Goal: Navigation & Orientation: Find specific page/section

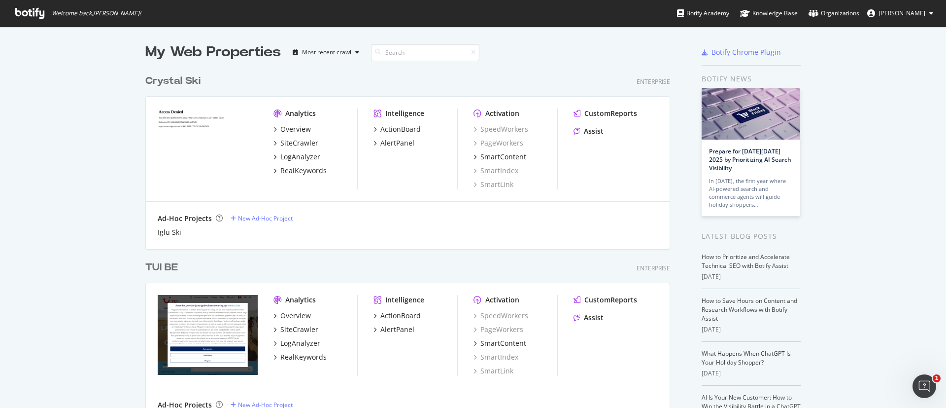
click at [182, 111] on img "grid" at bounding box center [208, 148] width 100 height 80
click at [286, 125] on div "Overview" at bounding box center [295, 129] width 31 height 10
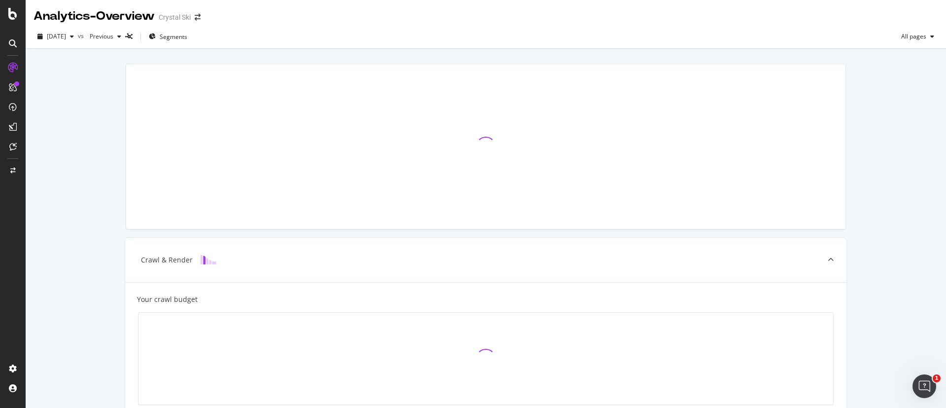
drag, startPoint x: 6, startPoint y: 44, endPoint x: 6, endPoint y: 55, distance: 10.4
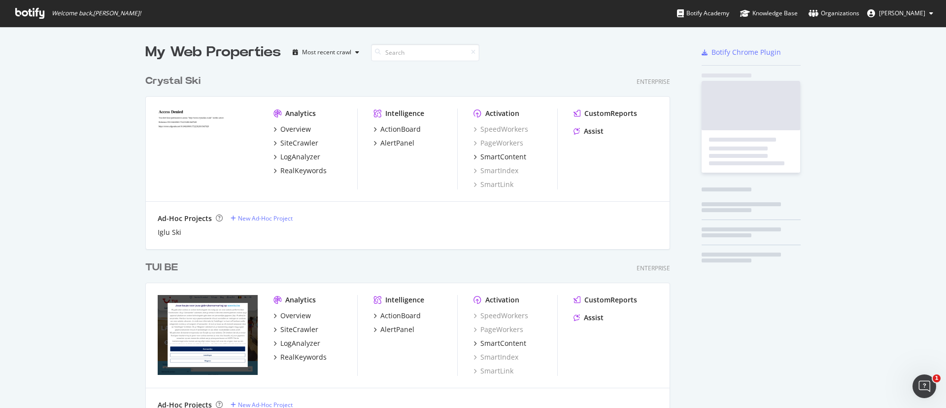
scroll to position [396, 924]
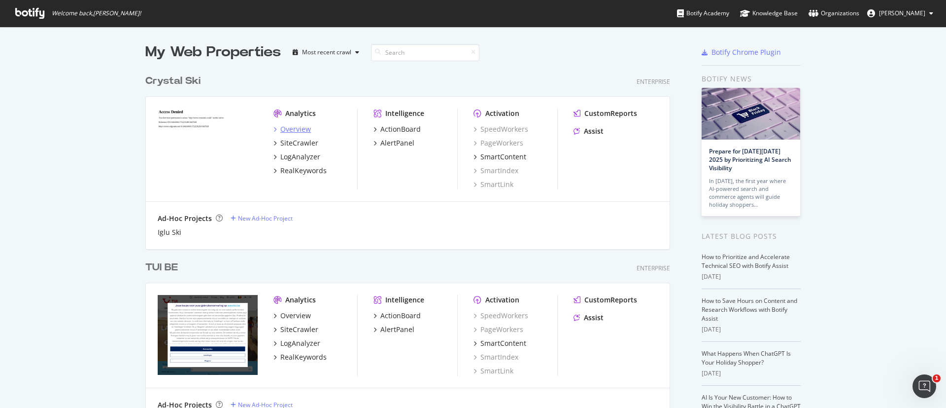
click at [289, 129] on div "Overview" at bounding box center [295, 129] width 31 height 10
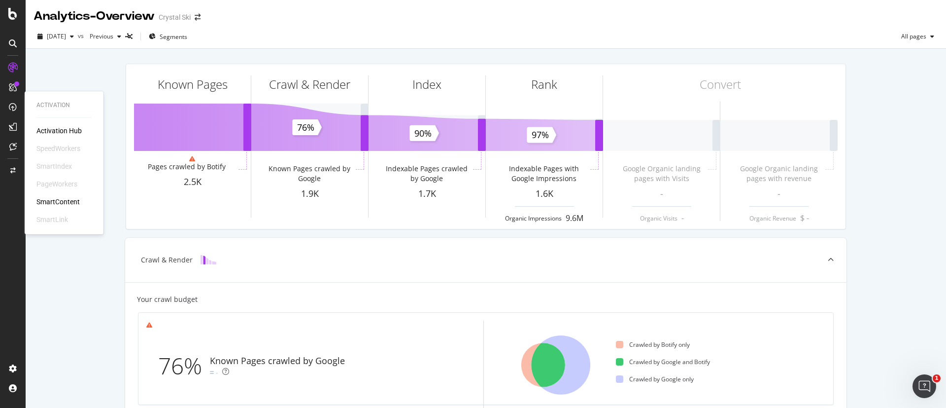
click at [13, 107] on icon at bounding box center [13, 107] width 8 height 8
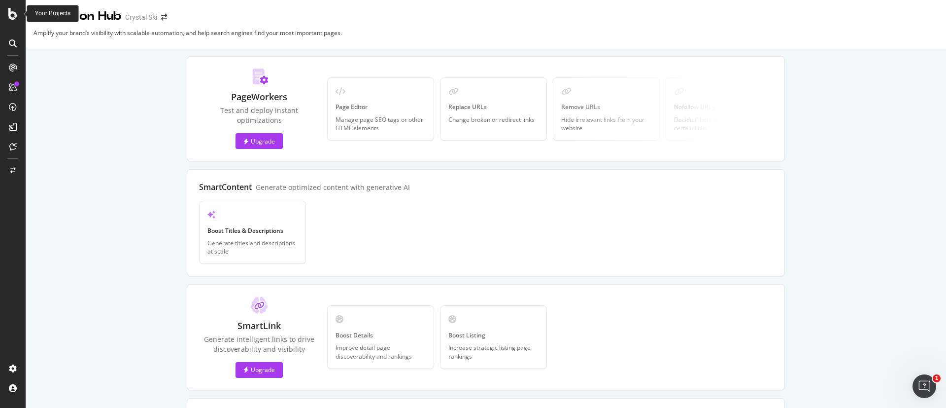
click at [4, 15] on div at bounding box center [13, 14] width 24 height 12
